Goal: Task Accomplishment & Management: Complete application form

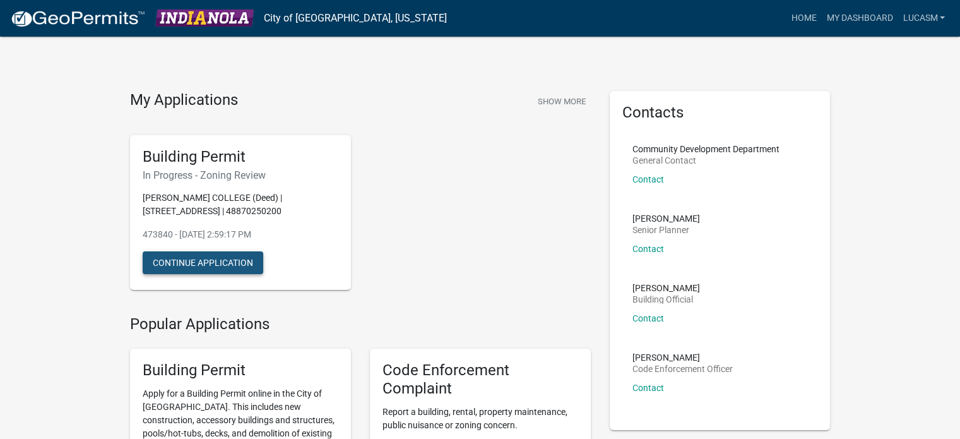
click at [213, 261] on button "Continue Application" at bounding box center [203, 262] width 121 height 23
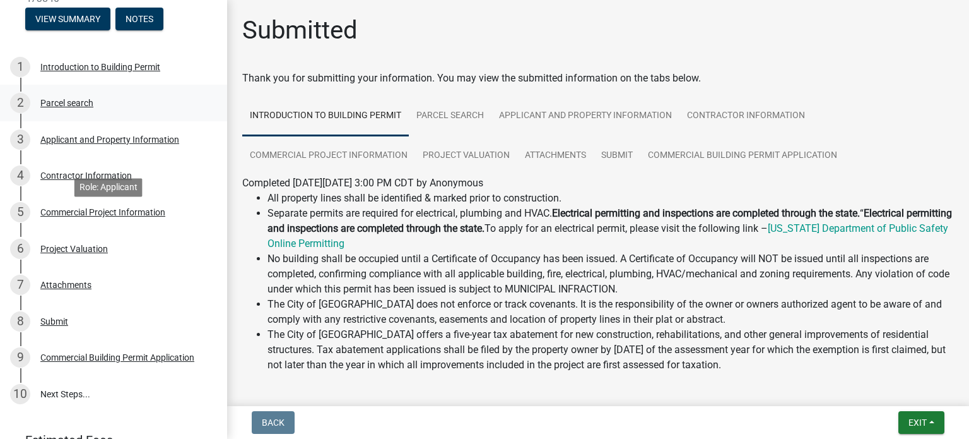
scroll to position [212, 0]
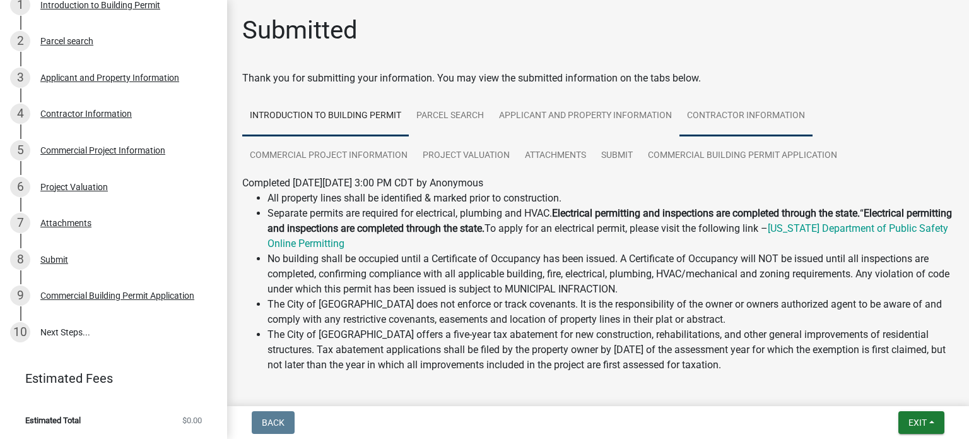
click at [694, 130] on link "Contractor Information" at bounding box center [746, 116] width 133 height 40
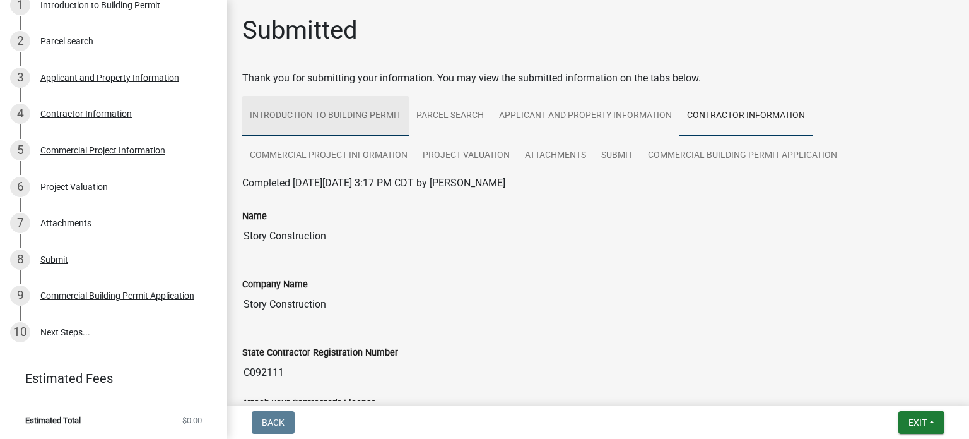
click at [311, 117] on link "Introduction to Building Permit" at bounding box center [325, 116] width 167 height 40
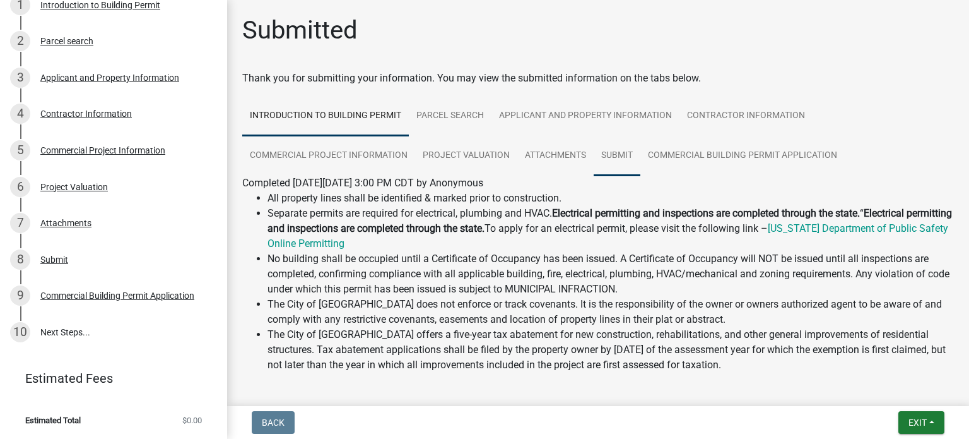
click at [610, 151] on link "Submit" at bounding box center [617, 156] width 47 height 40
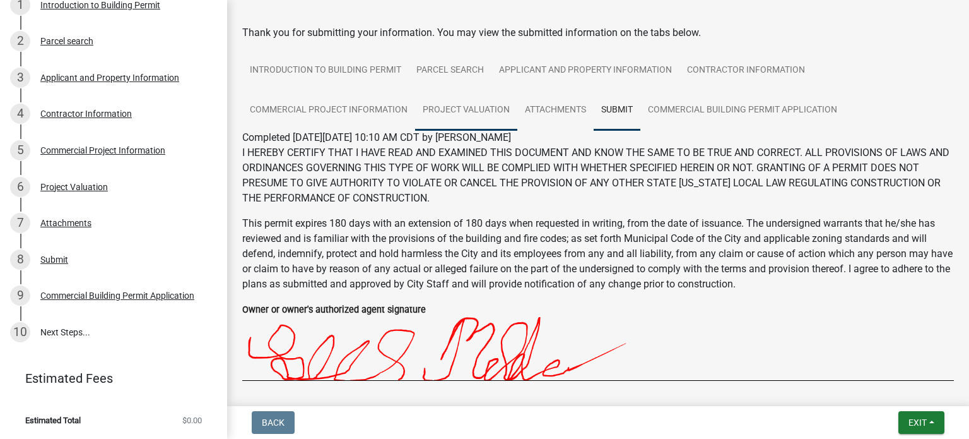
scroll to position [0, 0]
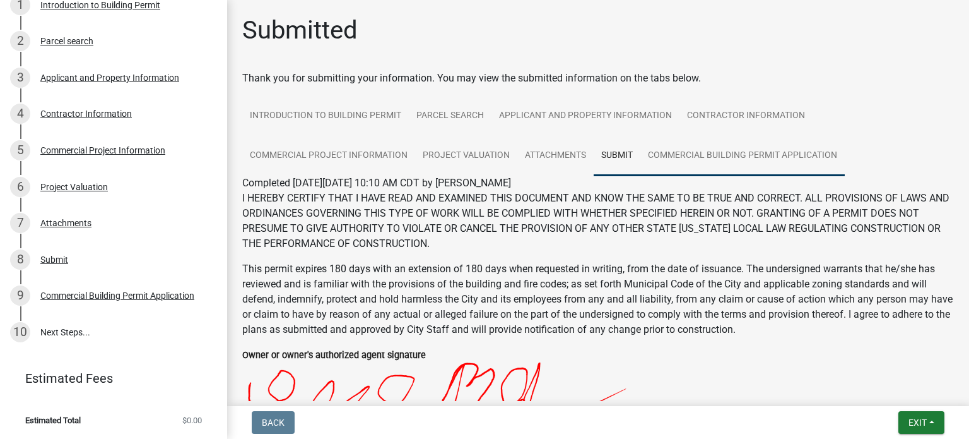
click at [754, 160] on link "Commercial Building Permit Application" at bounding box center [743, 156] width 204 height 40
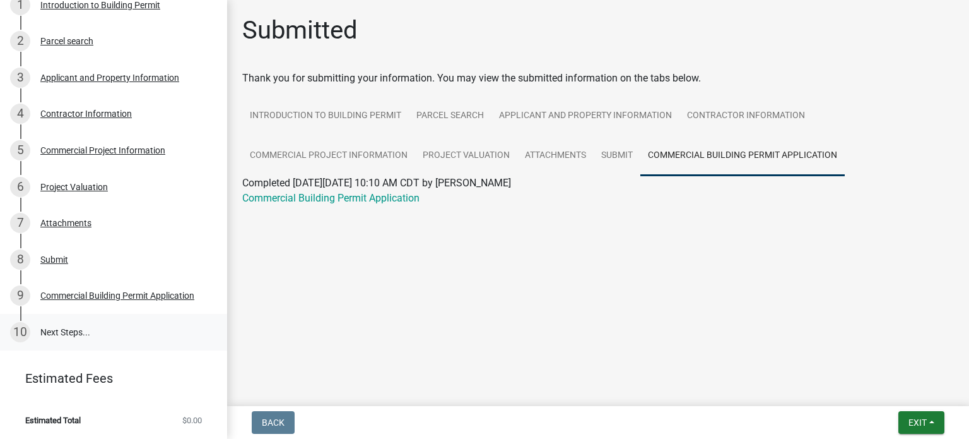
click at [62, 336] on link "10 Next Steps..." at bounding box center [113, 332] width 227 height 37
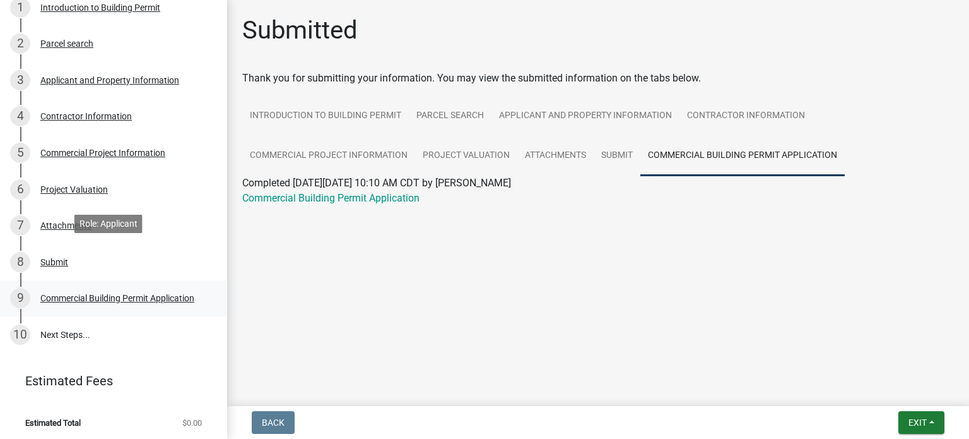
scroll to position [212, 0]
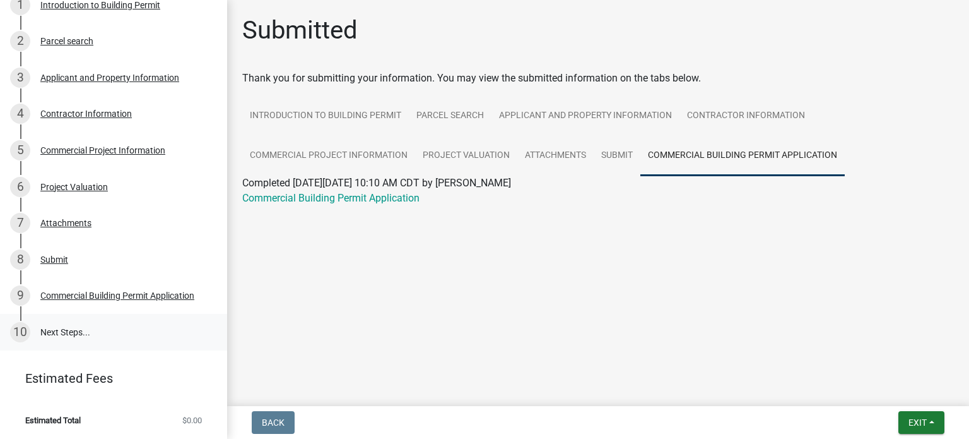
click at [71, 332] on link "10 Next Steps..." at bounding box center [113, 332] width 227 height 37
click at [93, 295] on div "Commercial Building Permit Application" at bounding box center [117, 295] width 154 height 9
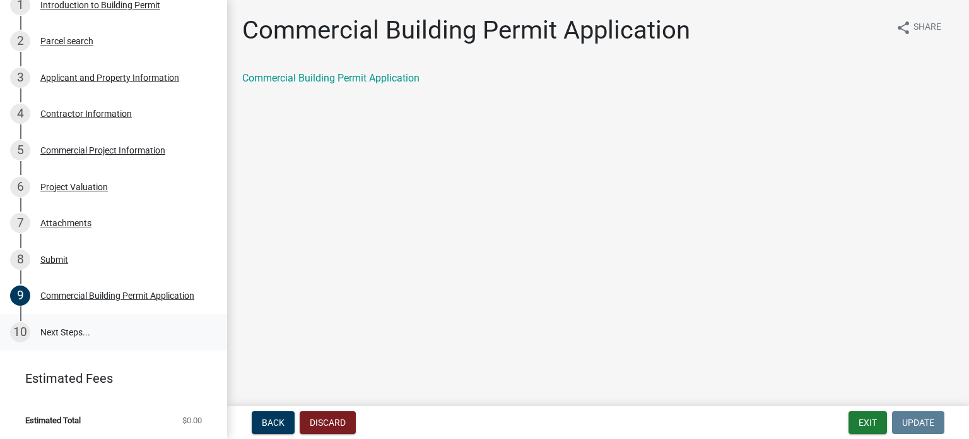
click at [84, 323] on link "10 Next Steps..." at bounding box center [113, 332] width 227 height 37
click at [82, 333] on link "10 Next Steps..." at bounding box center [113, 332] width 227 height 37
click at [276, 418] on span "Back" at bounding box center [273, 422] width 23 height 10
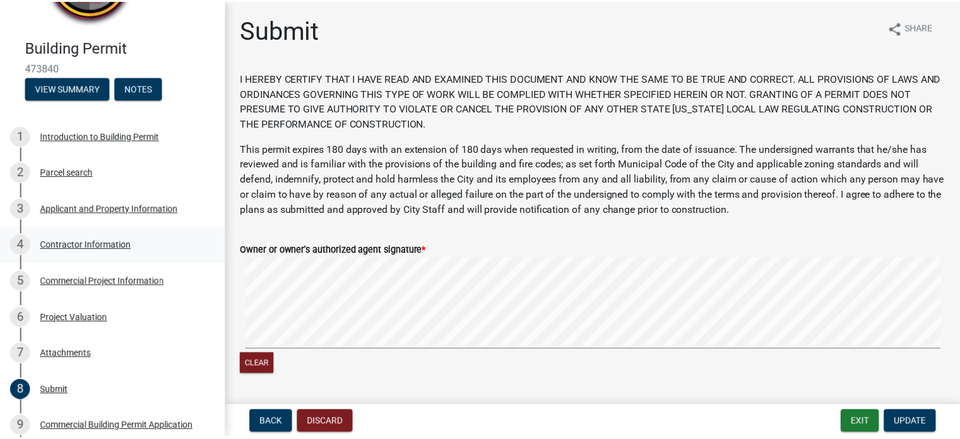
scroll to position [0, 0]
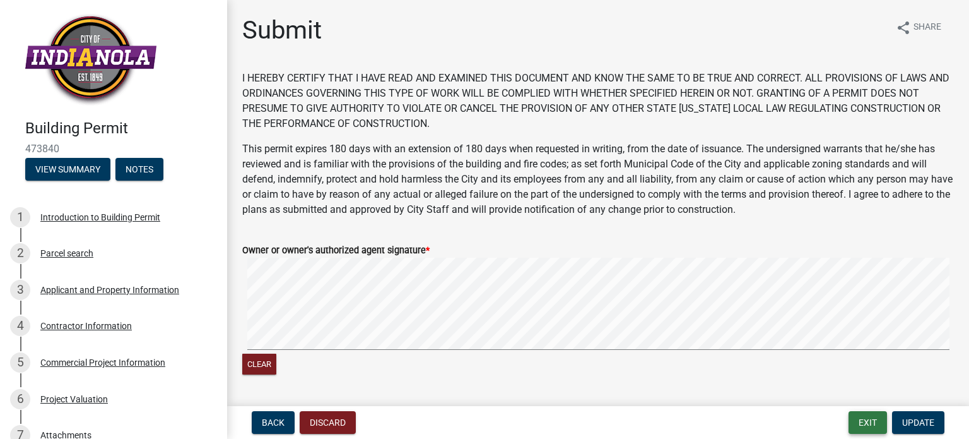
click at [873, 416] on button "Exit" at bounding box center [868, 422] width 38 height 23
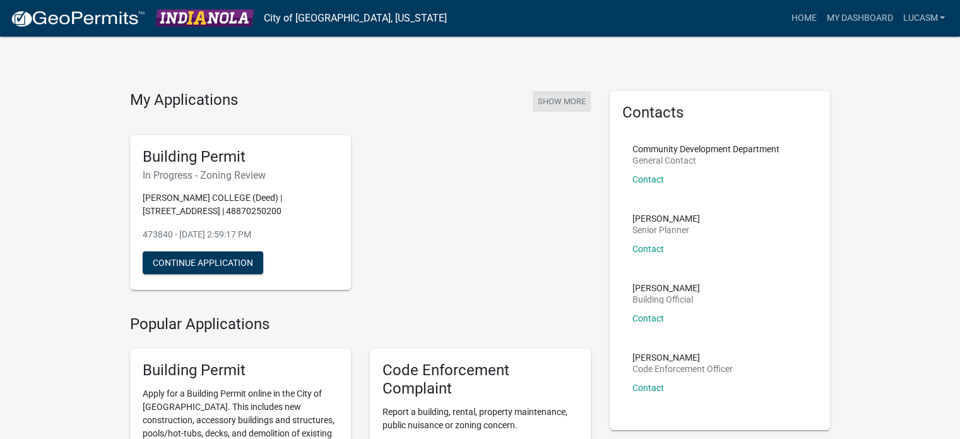
click at [552, 100] on button "Show More" at bounding box center [562, 101] width 58 height 21
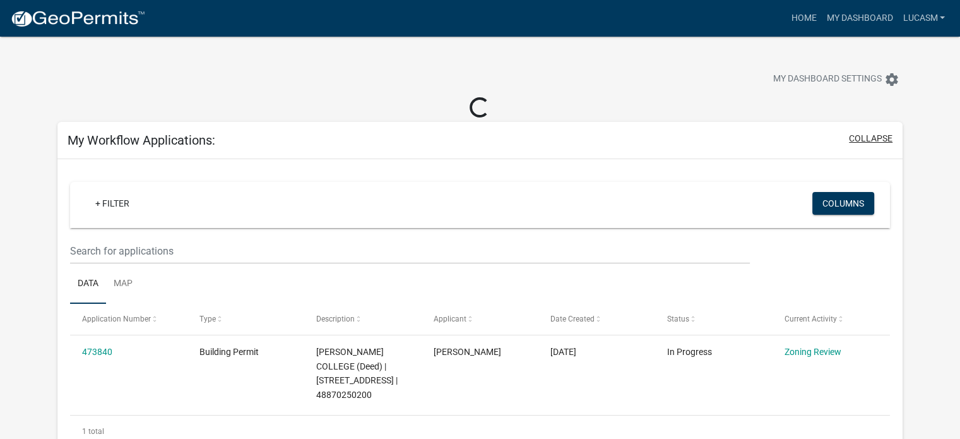
click at [882, 138] on button "collapse" at bounding box center [871, 138] width 44 height 13
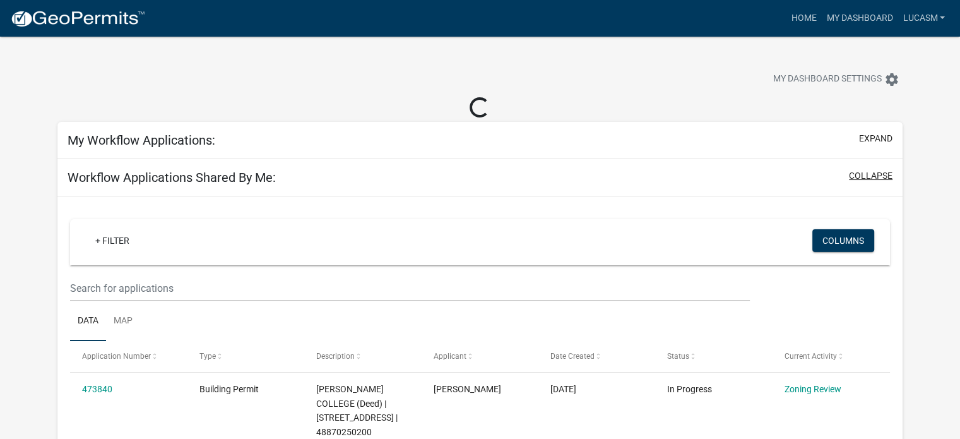
click at [871, 171] on button "collapse" at bounding box center [871, 175] width 44 height 13
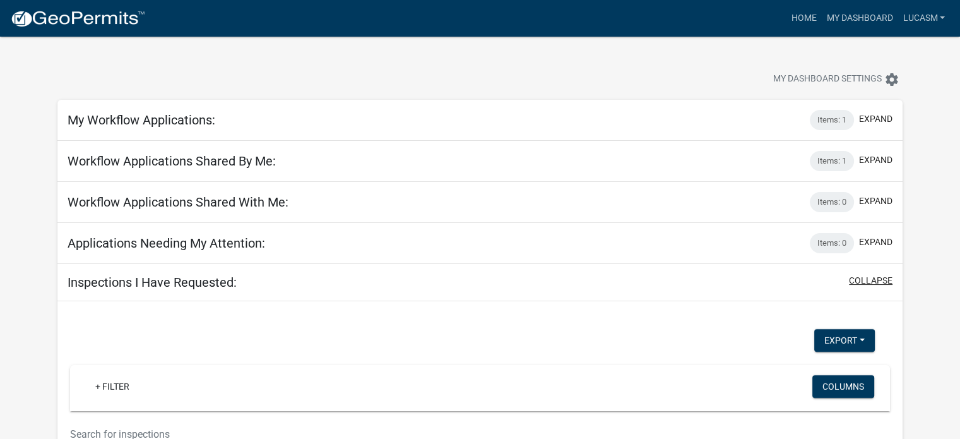
click at [876, 283] on button "collapse" at bounding box center [871, 280] width 44 height 13
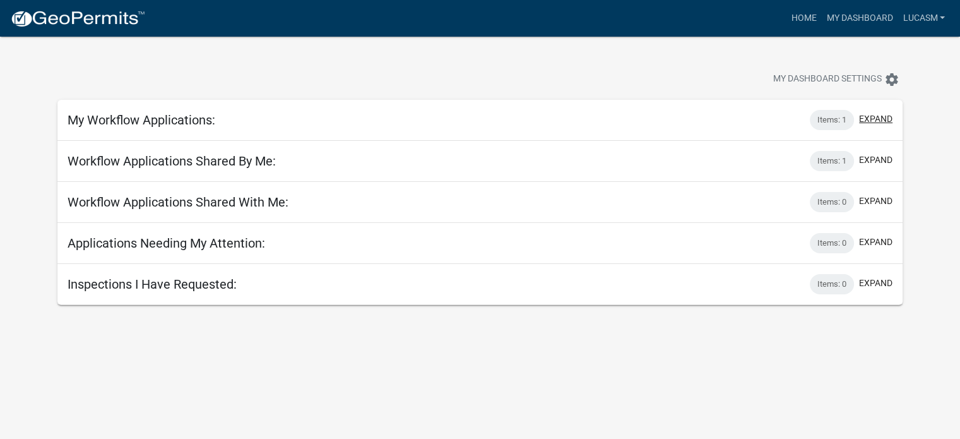
click at [873, 112] on button "expand" at bounding box center [875, 118] width 33 height 13
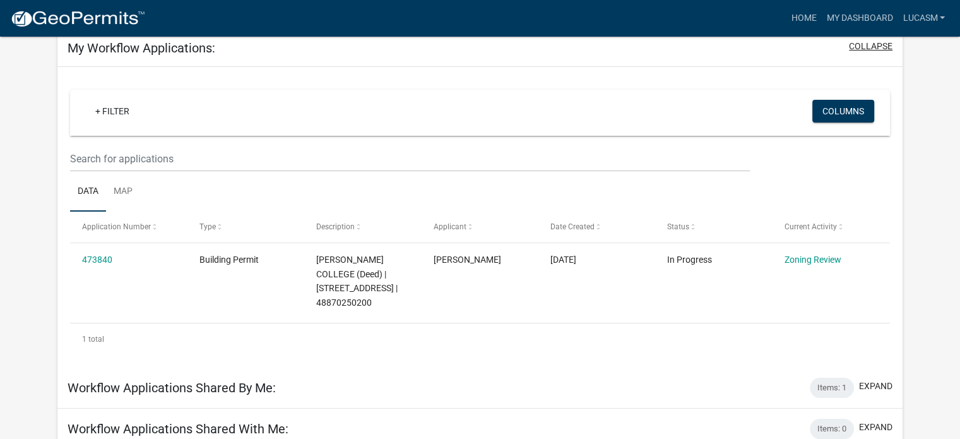
scroll to position [148, 0]
